Goal: Find specific page/section: Find specific page/section

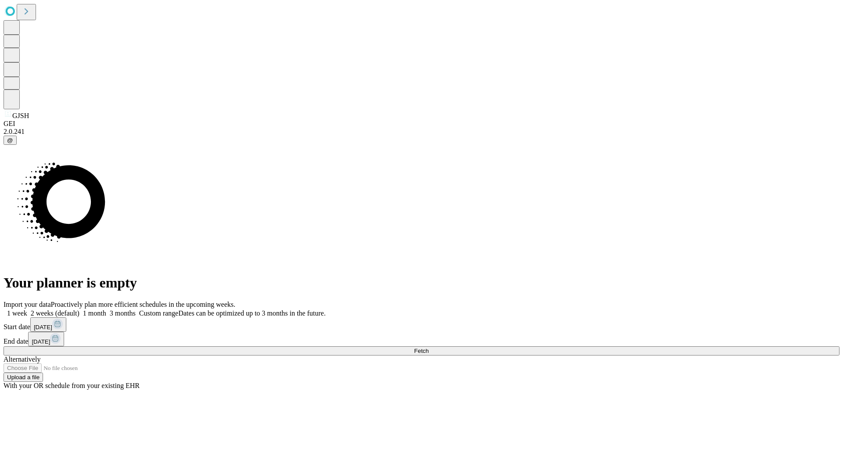
click at [428, 348] on span "Fetch" at bounding box center [421, 351] width 14 height 7
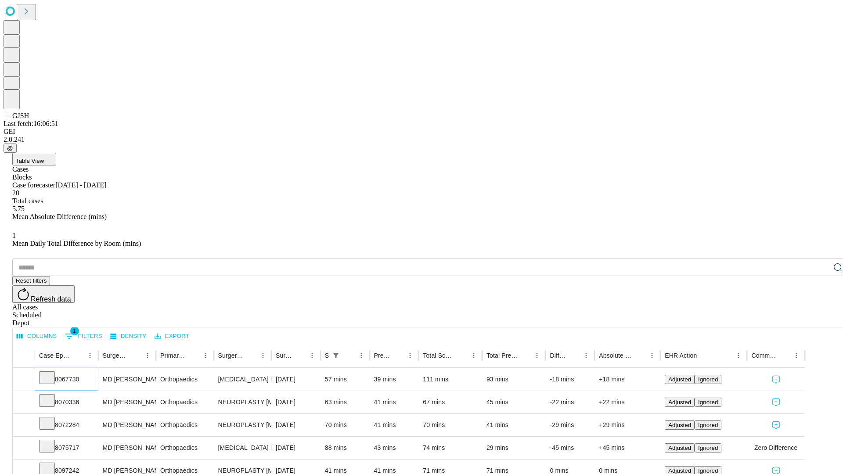
click at [51, 373] on icon at bounding box center [47, 377] width 9 height 9
